Goal: Information Seeking & Learning: Learn about a topic

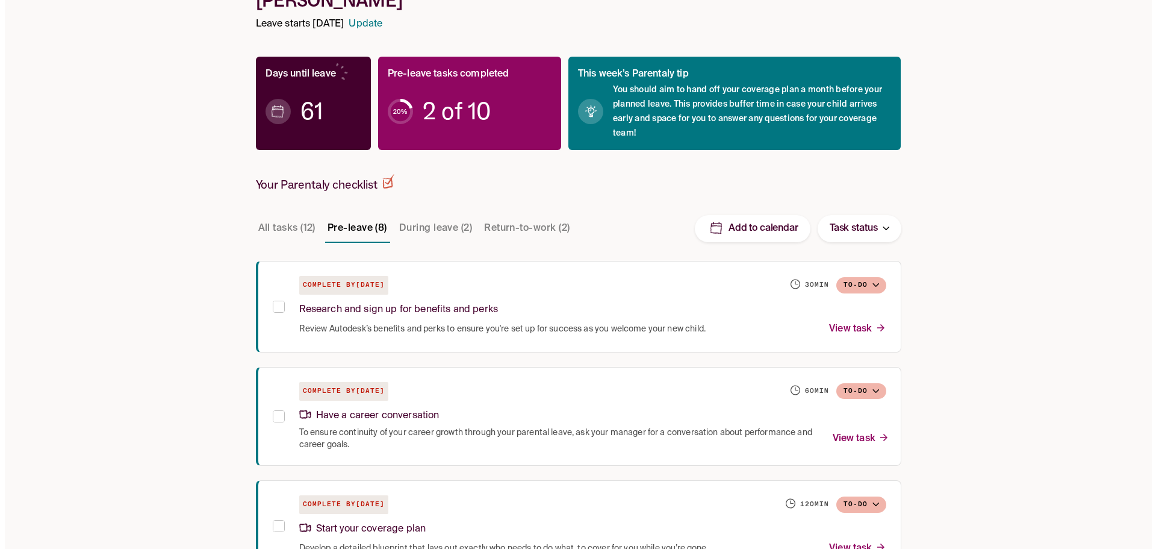
scroll to position [120, 0]
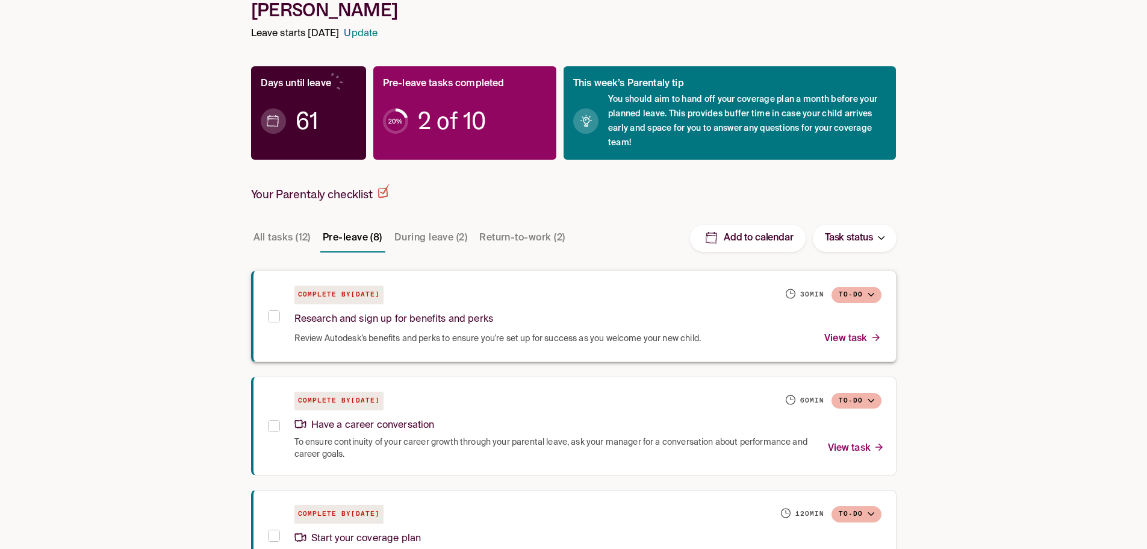
click at [491, 321] on p "Research and sign up for benefits and perks" at bounding box center [393, 319] width 199 height 16
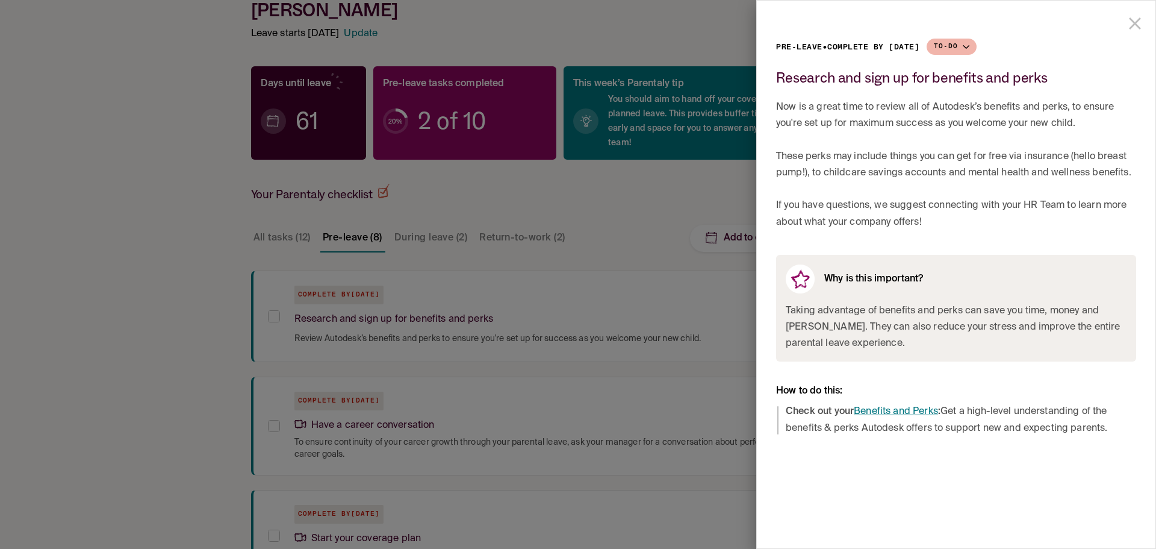
click at [897, 407] on link "Benefits and Perks" at bounding box center [896, 411] width 84 height 10
